Goal: Information Seeking & Learning: Learn about a topic

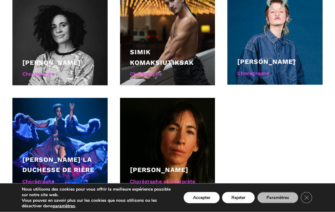
scroll to position [712, 0]
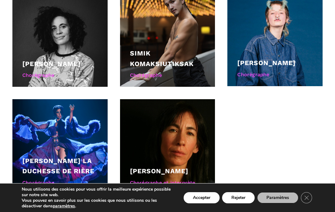
click at [57, 124] on div at bounding box center [59, 146] width 95 height 95
click at [51, 157] on link "Lou Lou la Duchesse de Rière" at bounding box center [58, 166] width 72 height 18
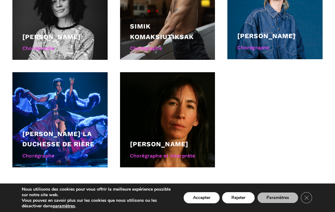
click at [171, 94] on div at bounding box center [167, 119] width 95 height 95
click at [166, 139] on div "Barbara Kaneratonni Diabo" at bounding box center [167, 144] width 75 height 11
click at [175, 140] on link "Barbara Kaneratonni Diabo" at bounding box center [159, 144] width 58 height 8
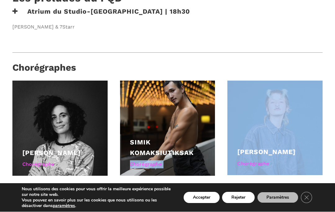
scroll to position [623, 0]
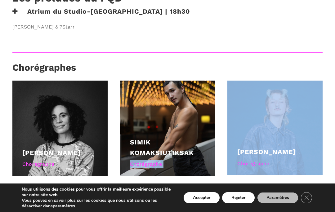
click at [237, 62] on div "Chorégraphes" at bounding box center [167, 70] width 311 height 16
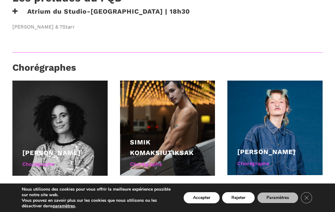
click at [64, 105] on div at bounding box center [59, 128] width 95 height 95
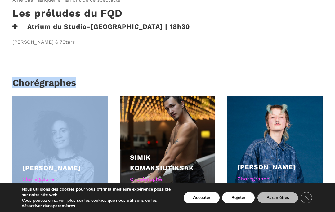
scroll to position [605, 0]
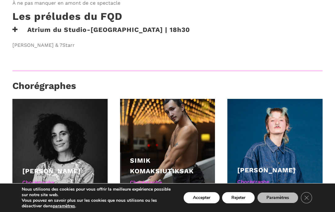
click at [178, 116] on div at bounding box center [167, 146] width 95 height 95
click at [175, 120] on div at bounding box center [167, 146] width 95 height 95
click at [176, 156] on div "Simik Komaksiutiksak" at bounding box center [167, 166] width 75 height 21
click at [289, 112] on div at bounding box center [275, 146] width 95 height 94
click at [285, 113] on div at bounding box center [275, 146] width 95 height 94
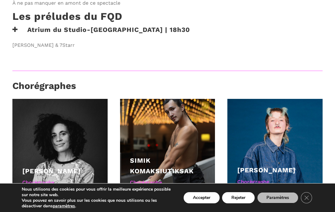
click at [282, 112] on div at bounding box center [275, 146] width 95 height 94
click at [287, 114] on div at bounding box center [275, 146] width 95 height 94
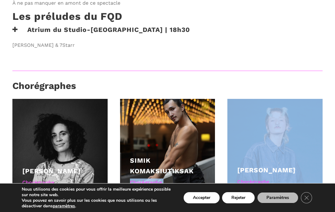
click at [307, 196] on icon "Close GDPR Cookie Banner" at bounding box center [306, 197] width 11 height 9
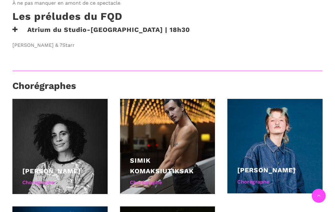
click at [286, 125] on div at bounding box center [275, 146] width 95 height 94
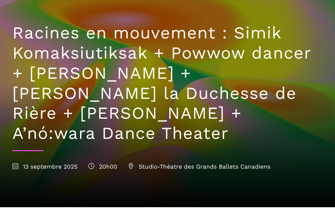
scroll to position [0, 0]
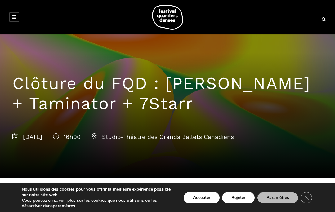
click at [292, 120] on div "Clôture du FQD : Lene Boel + Taminator + 7Starr 14 septembre 2025 16h00 Studio-…" at bounding box center [167, 105] width 323 height 143
click at [295, 120] on div "Clôture du FQD : Lene Boel + Taminator + 7Starr 14 septembre 2025 16h00 Studio-…" at bounding box center [167, 105] width 323 height 143
click at [203, 90] on h1 "Clôture du FQD : Lene Boel + Taminator + 7Starr" at bounding box center [167, 94] width 311 height 40
click at [20, 12] on div at bounding box center [167, 17] width 323 height 25
click at [24, 17] on div at bounding box center [167, 17] width 323 height 25
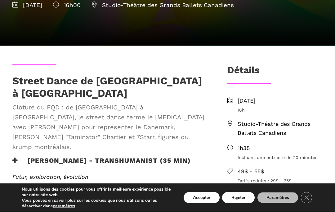
scroll to position [132, 0]
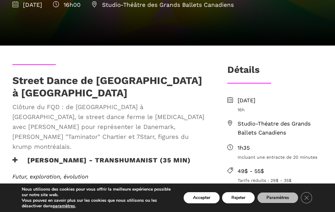
click at [312, 203] on icon "Close GDPR Cookie Banner" at bounding box center [306, 197] width 11 height 9
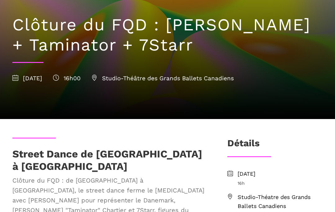
scroll to position [0, 0]
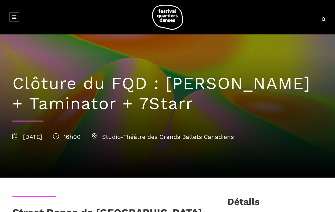
click at [17, 19] on link at bounding box center [14, 17] width 10 height 10
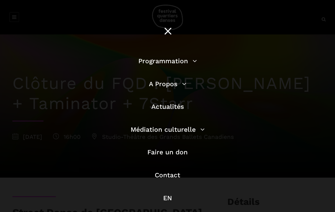
click at [180, 62] on link "Programmation" at bounding box center [168, 61] width 59 height 8
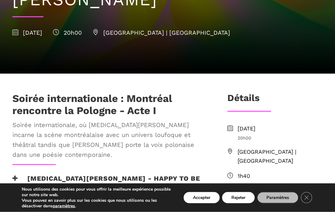
scroll to position [149, 0]
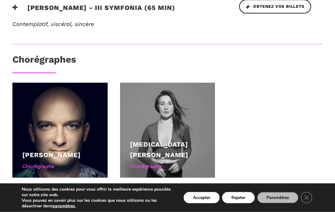
scroll to position [375, 0]
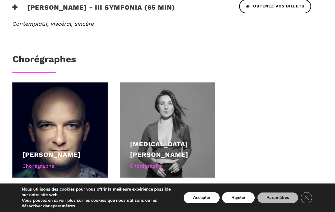
click at [62, 124] on div at bounding box center [59, 130] width 95 height 95
click at [67, 151] on link "[PERSON_NAME]" at bounding box center [51, 155] width 58 height 8
click at [159, 112] on div at bounding box center [167, 130] width 95 height 95
click at [164, 118] on div at bounding box center [167, 130] width 95 height 95
click at [175, 123] on div at bounding box center [167, 130] width 95 height 95
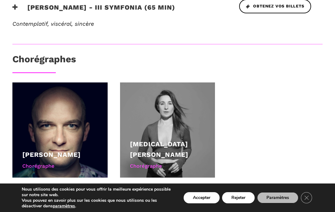
click at [178, 140] on link "[MEDICAL_DATA][PERSON_NAME]" at bounding box center [159, 149] width 58 height 18
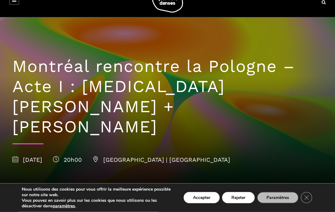
scroll to position [0, 0]
